Goal: Information Seeking & Learning: Understand process/instructions

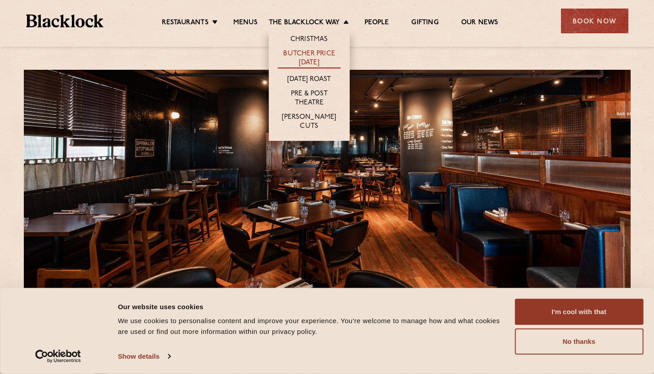
click at [314, 57] on link "Butcher Price [DATE]" at bounding box center [309, 58] width 63 height 19
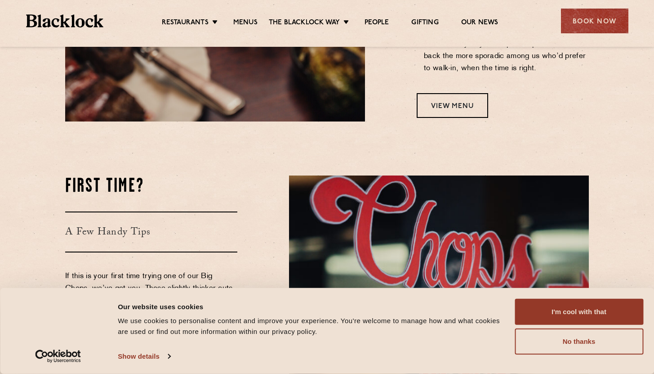
scroll to position [840, 0]
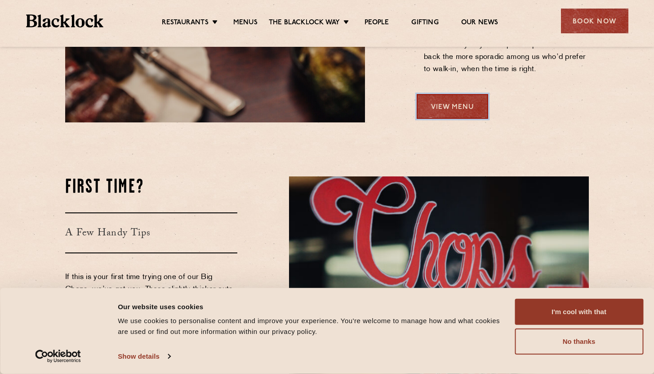
click at [438, 102] on link "View Menu" at bounding box center [452, 106] width 71 height 25
